Goal: Register for event/course

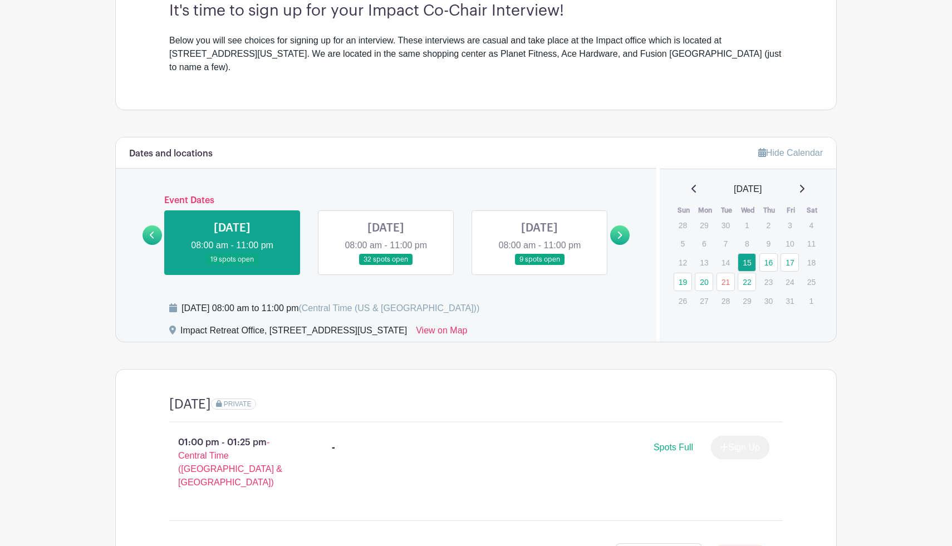
scroll to position [345, 0]
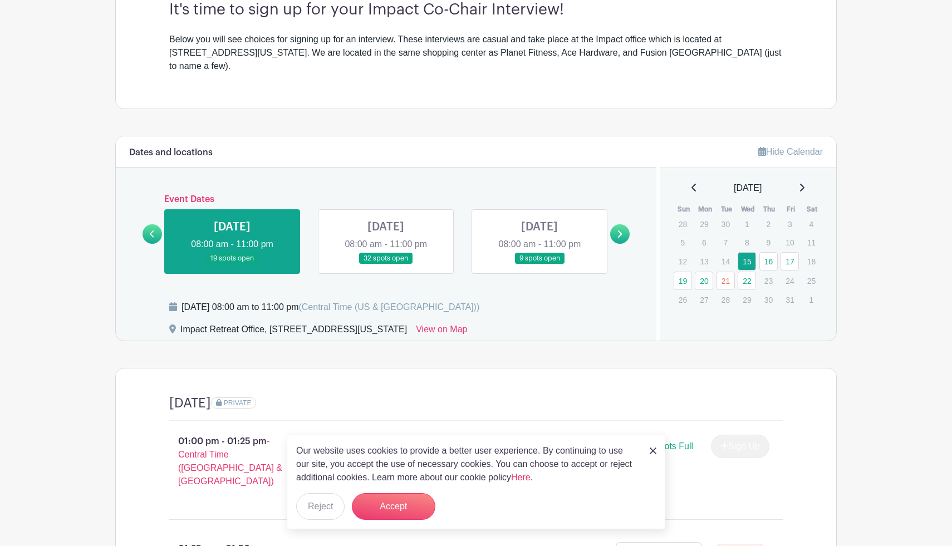
click at [386, 264] on link at bounding box center [386, 264] width 0 height 0
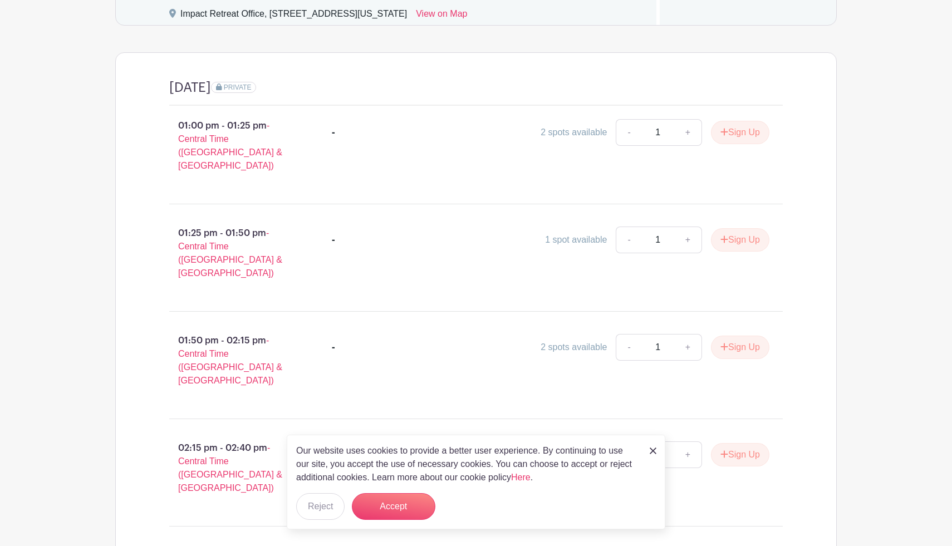
scroll to position [656, 0]
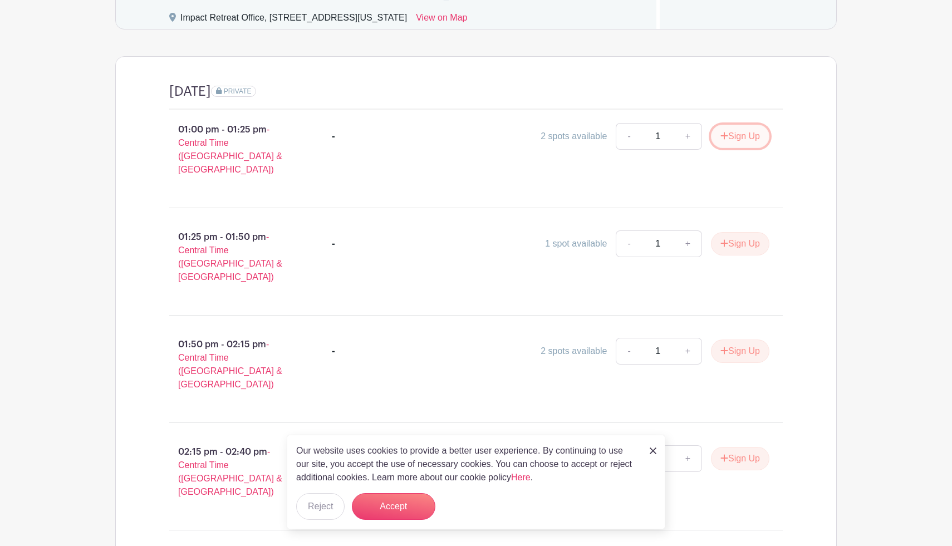
click at [726, 125] on button "Sign Up" at bounding box center [740, 136] width 58 height 23
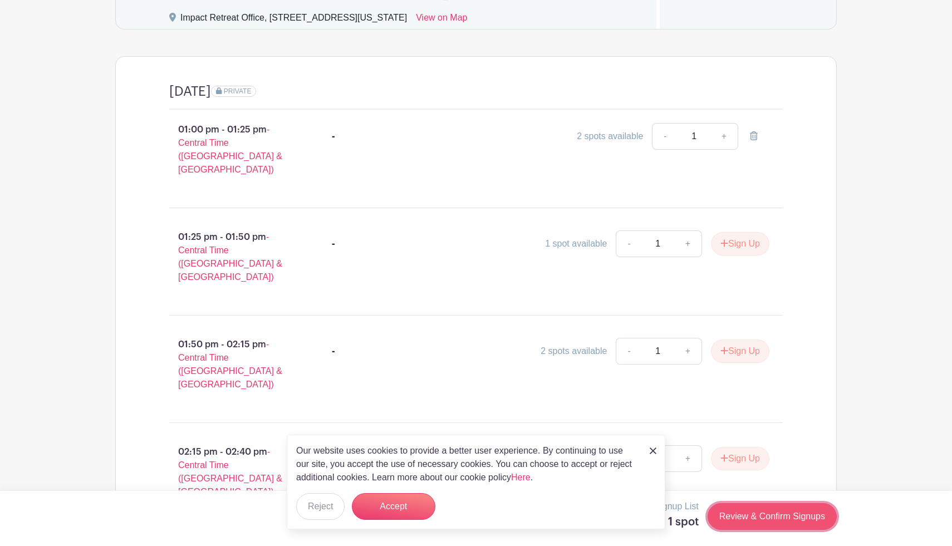
click at [810, 513] on link "Review & Confirm Signups" at bounding box center [771, 516] width 129 height 27
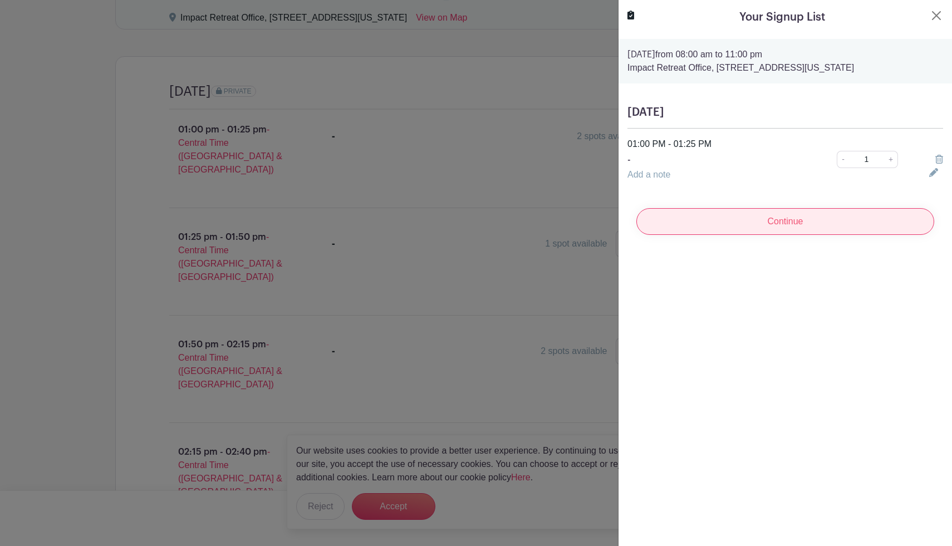
click at [804, 228] on input "Continue" at bounding box center [785, 221] width 298 height 27
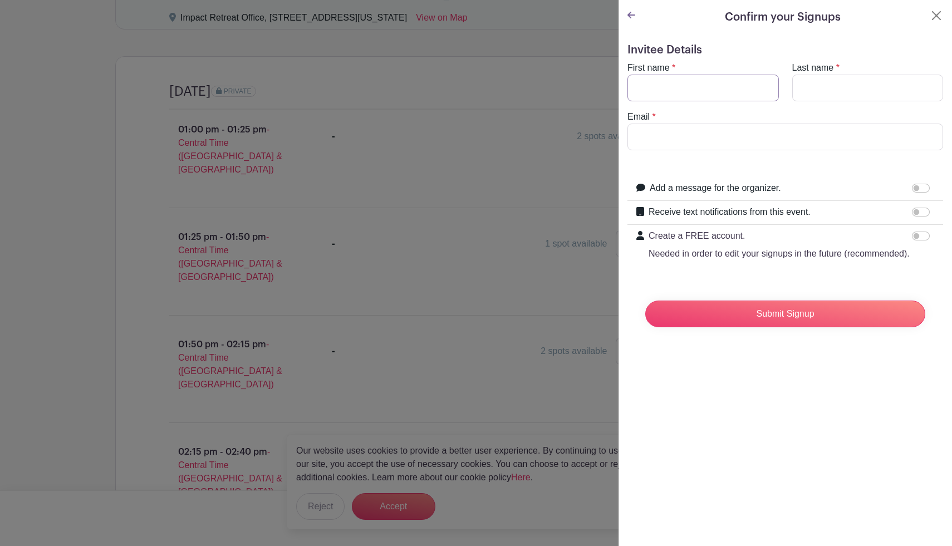
click at [752, 95] on input "First name" at bounding box center [702, 88] width 151 height 27
type input "[PERSON_NAME]"
click at [836, 91] on input "Last name" at bounding box center [867, 88] width 151 height 27
type input "[PERSON_NAME]"
click at [781, 136] on input "Email" at bounding box center [785, 137] width 316 height 27
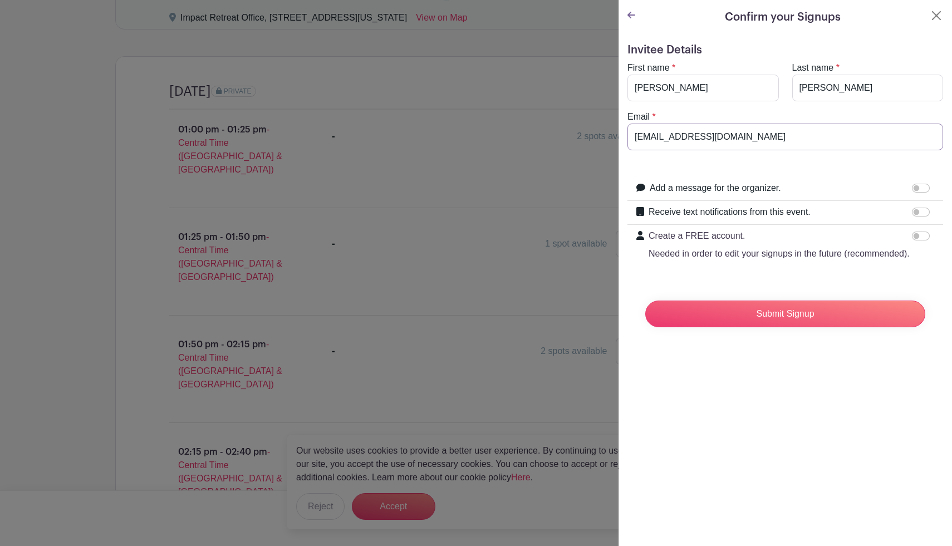
type input "[EMAIL_ADDRESS][DOMAIN_NAME]"
click at [917, 213] on input "Receive text notifications from this event." at bounding box center [921, 212] width 18 height 9
checkbox input "true"
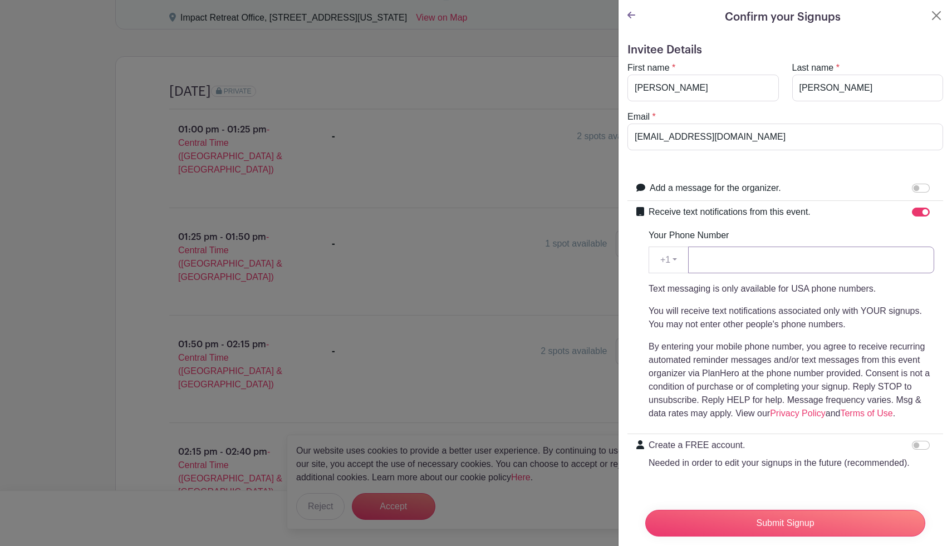
click at [870, 264] on input "Your Phone Number" at bounding box center [811, 260] width 246 height 27
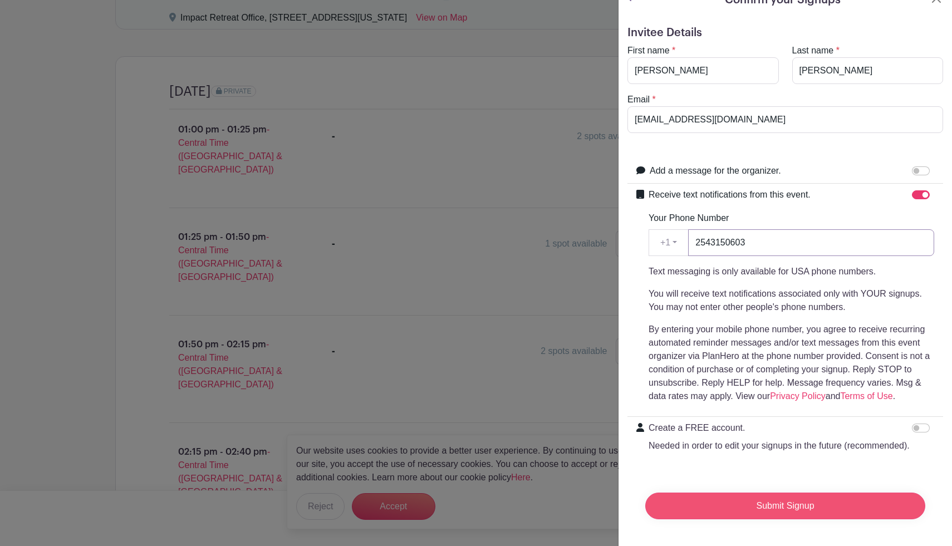
type input "2543150603"
click at [800, 501] on input "Submit Signup" at bounding box center [785, 506] width 280 height 27
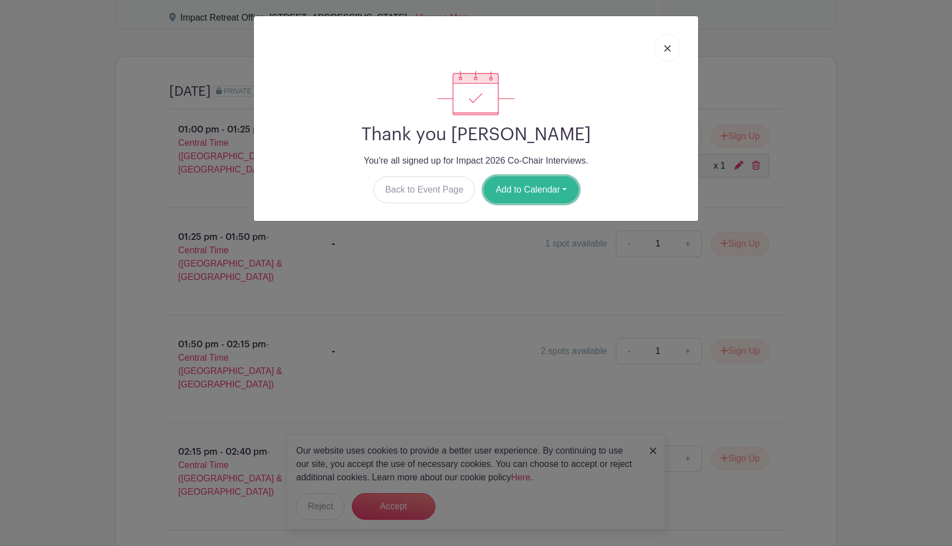
click at [558, 180] on button "Add to Calendar" at bounding box center [531, 189] width 95 height 27
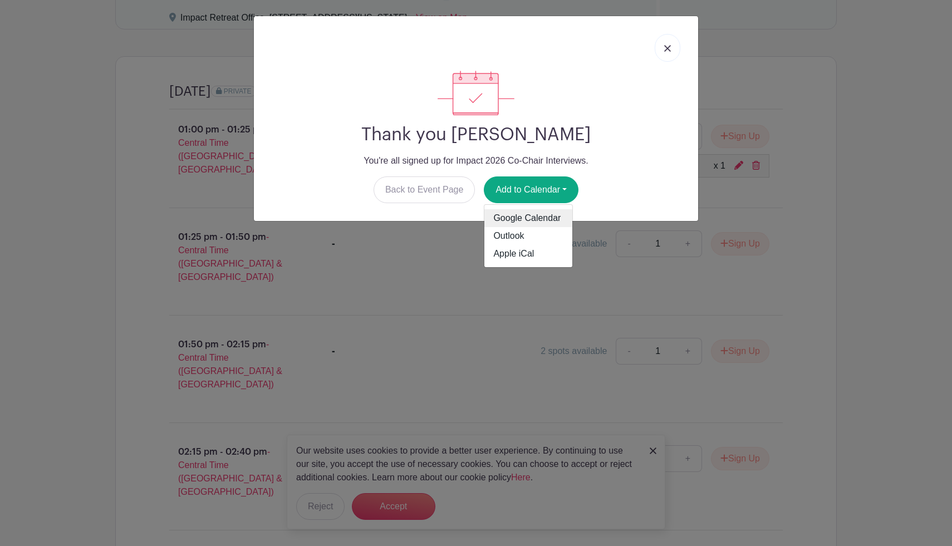
click at [545, 219] on link "Google Calendar" at bounding box center [528, 218] width 88 height 18
